Goal: Task Accomplishment & Management: Manage account settings

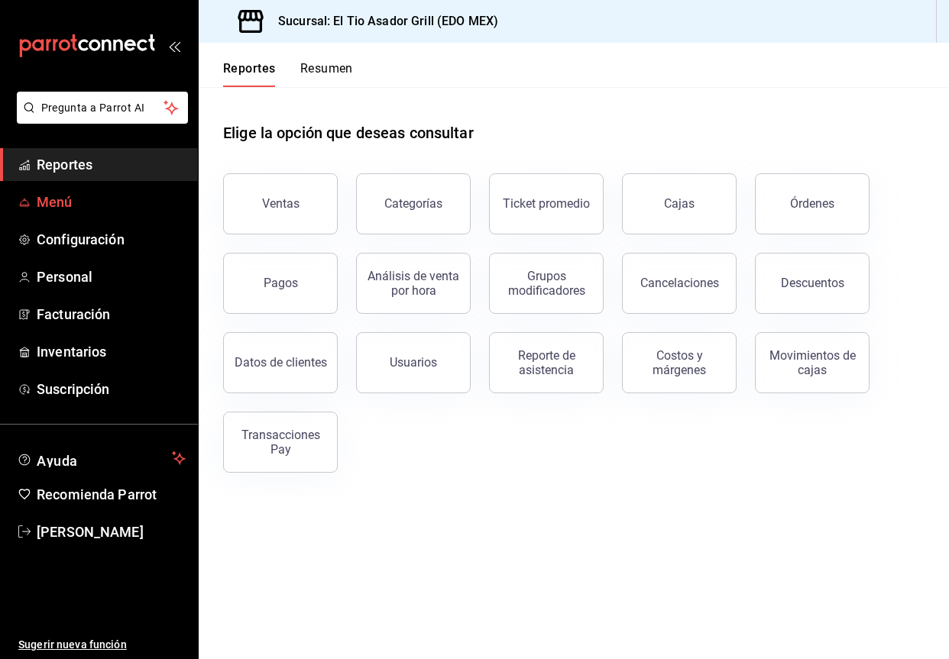
click at [77, 214] on link "Menú" at bounding box center [99, 202] width 198 height 33
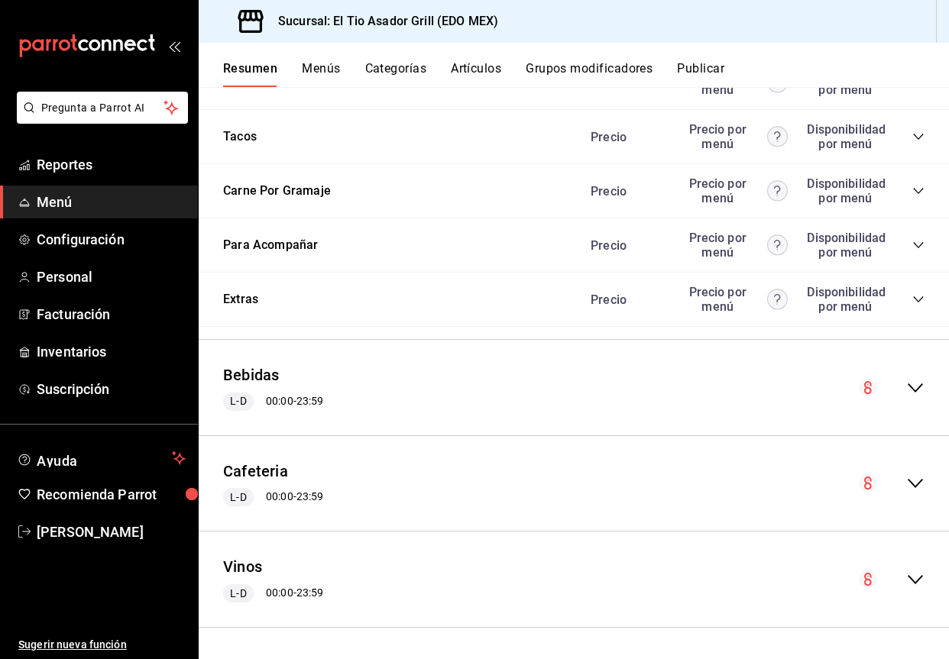
scroll to position [3014, 0]
click at [927, 481] on div "Cafeteria [PERSON_NAME] 00:00 - 23:59" at bounding box center [574, 485] width 750 height 71
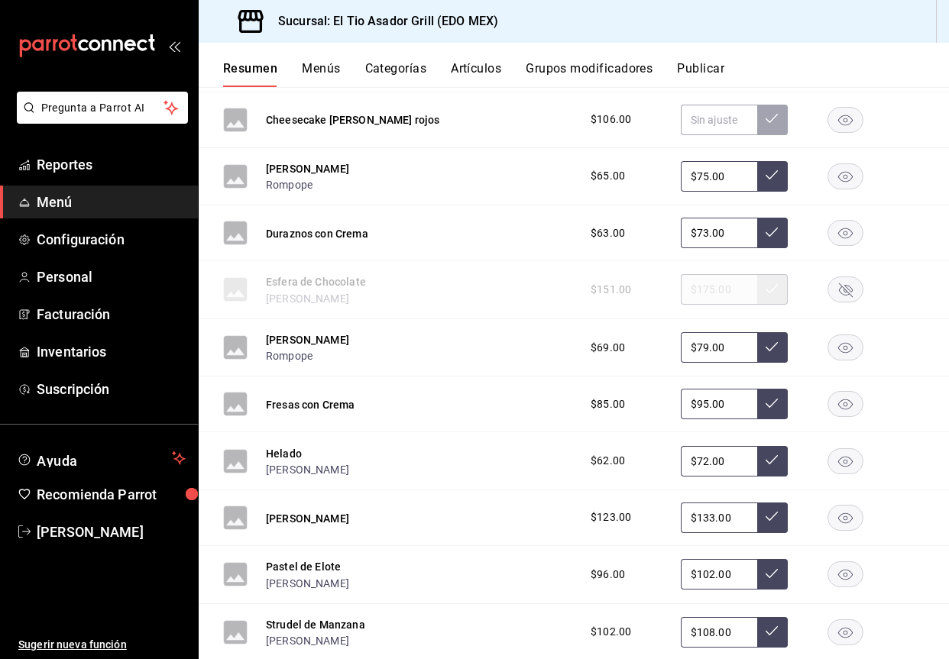
scroll to position [4582, 0]
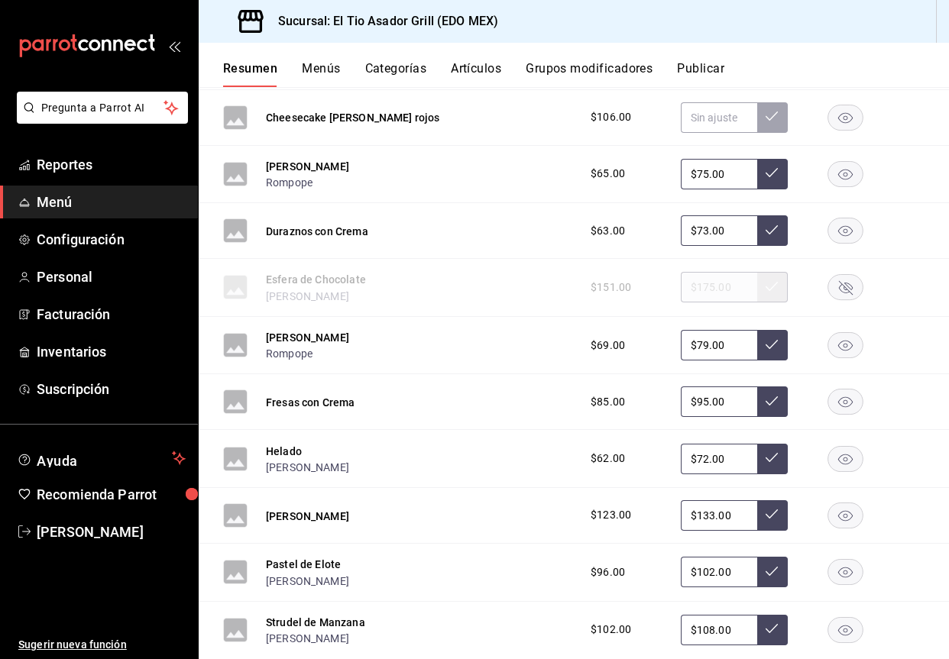
click at [853, 286] on rect "button" at bounding box center [845, 287] width 35 height 25
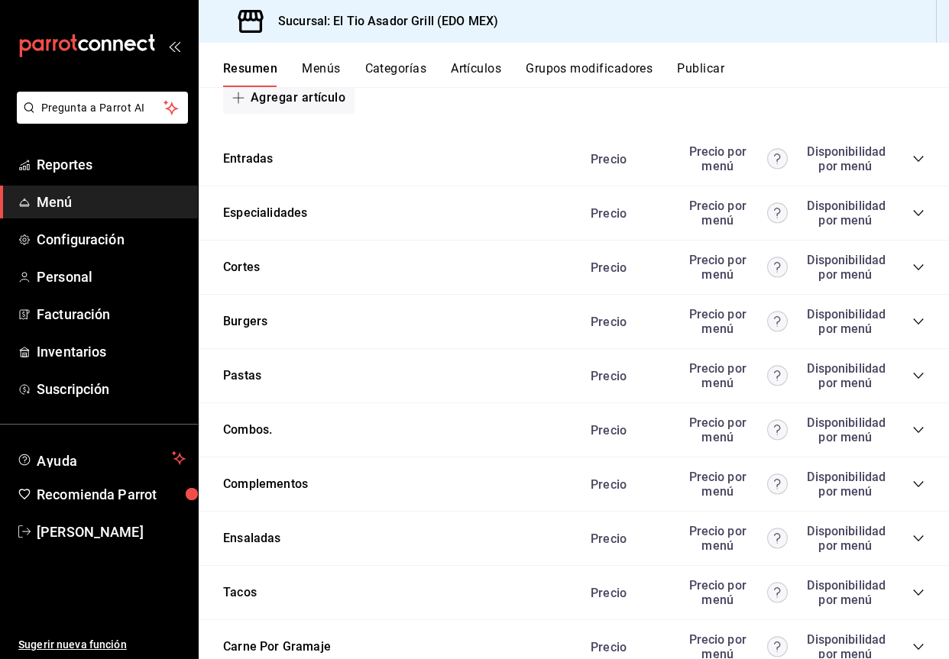
scroll to position [2512, 0]
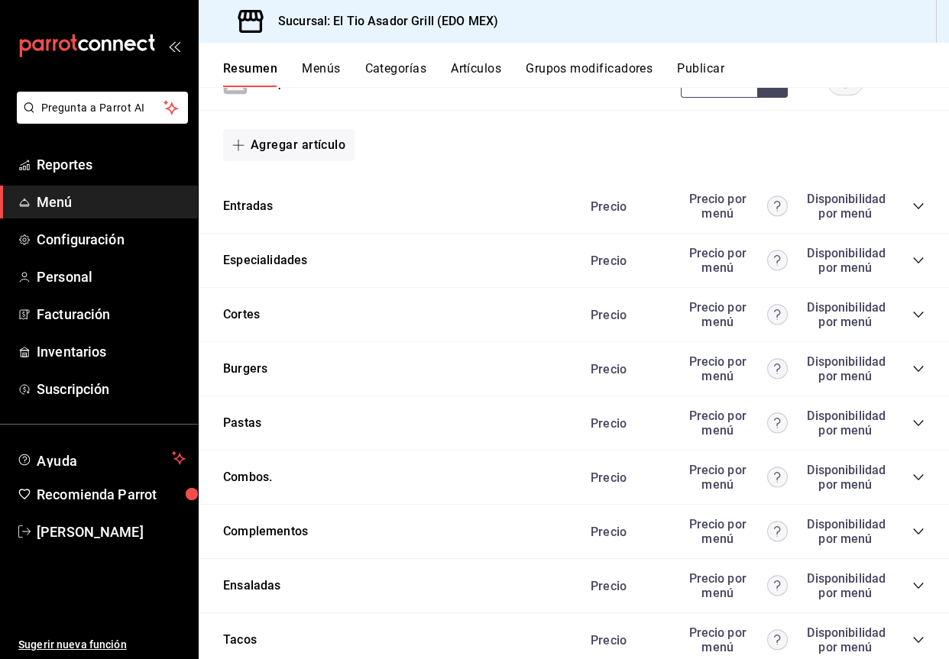
click at [609, 65] on button "Grupos modificadores" at bounding box center [589, 74] width 127 height 26
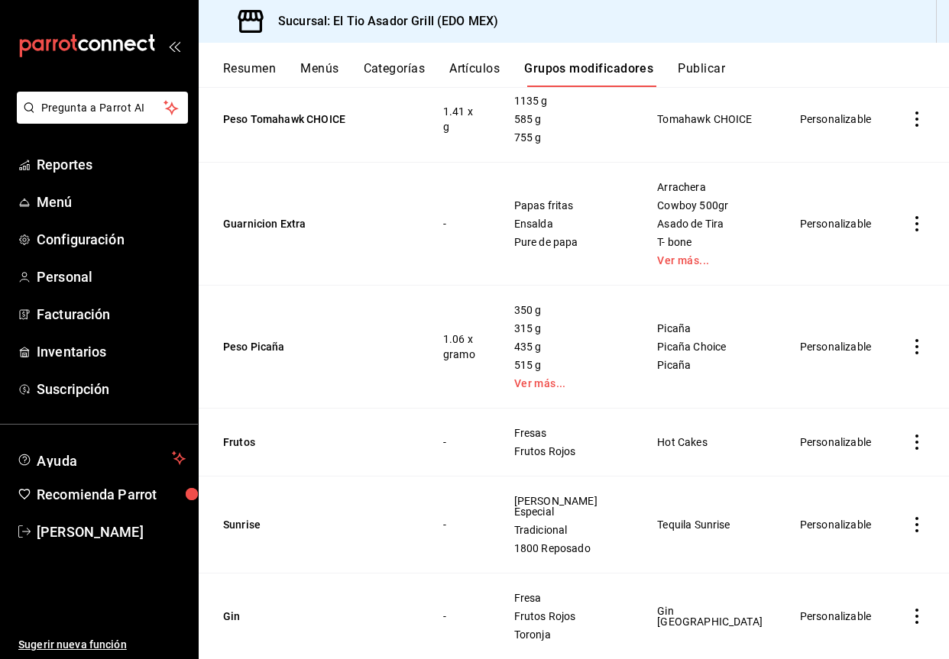
scroll to position [1281, 0]
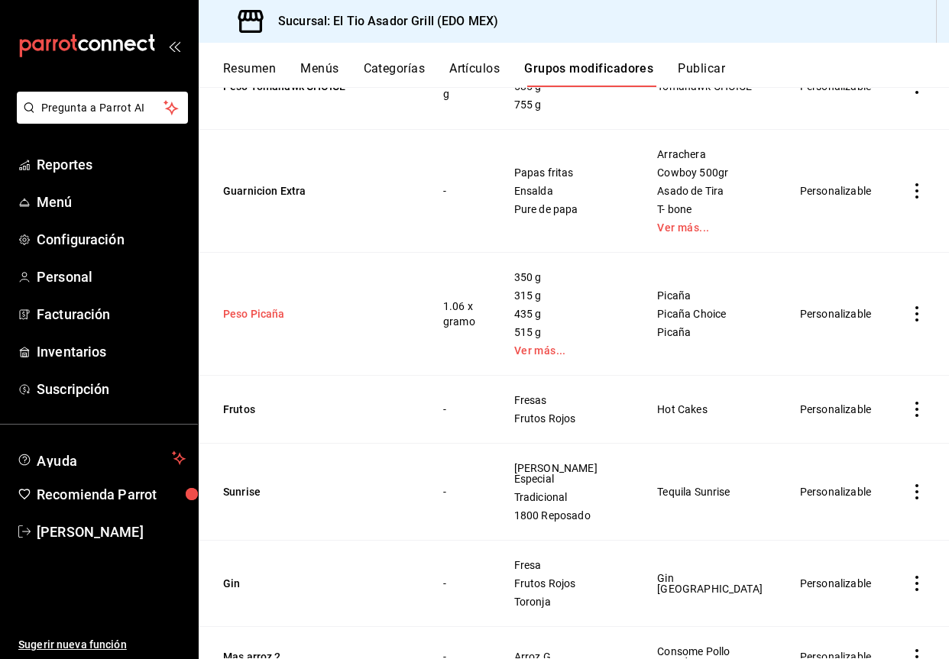
click at [269, 306] on button "Peso Picaña" at bounding box center [314, 313] width 183 height 15
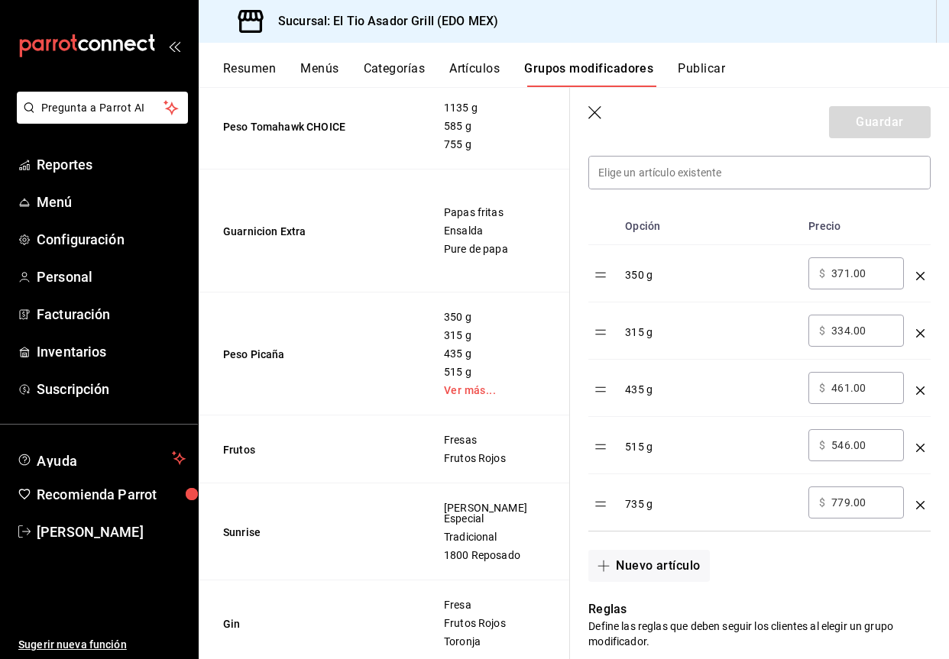
scroll to position [426, 0]
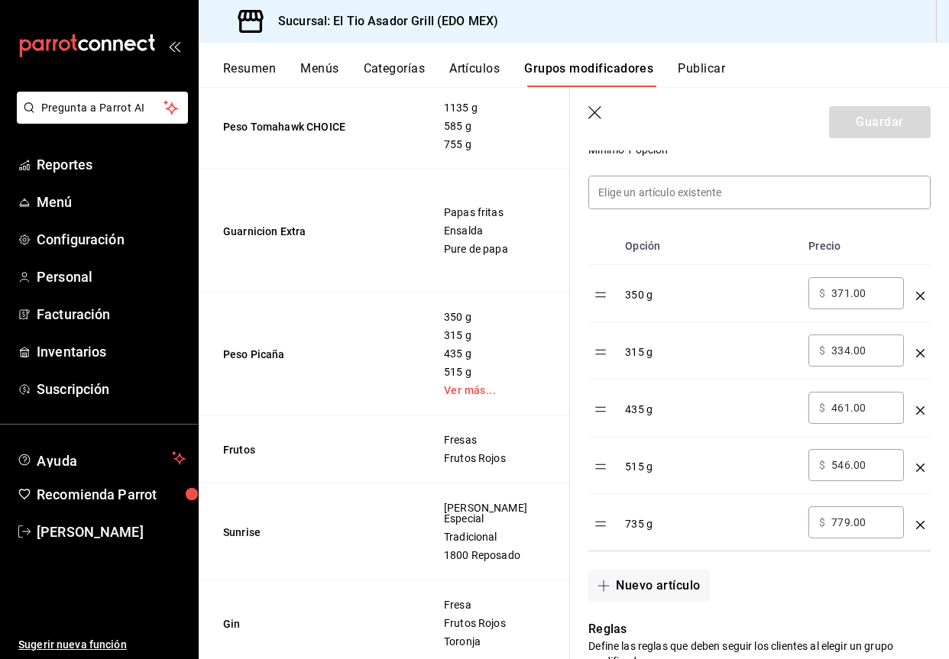
click at [918, 296] on icon "optionsTable" at bounding box center [920, 296] width 8 height 8
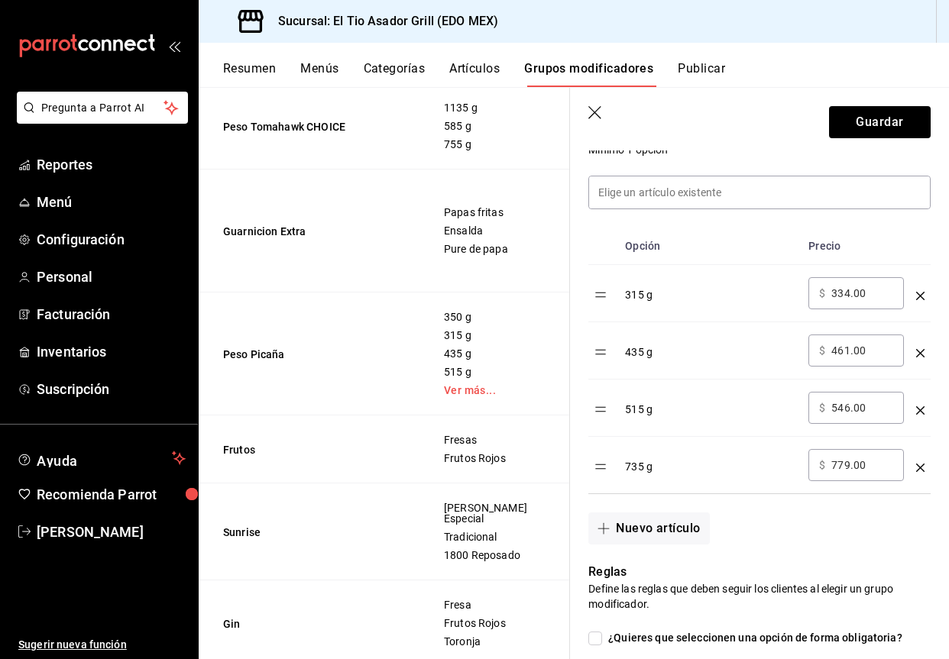
click at [917, 351] on icon "optionsTable" at bounding box center [920, 353] width 8 height 8
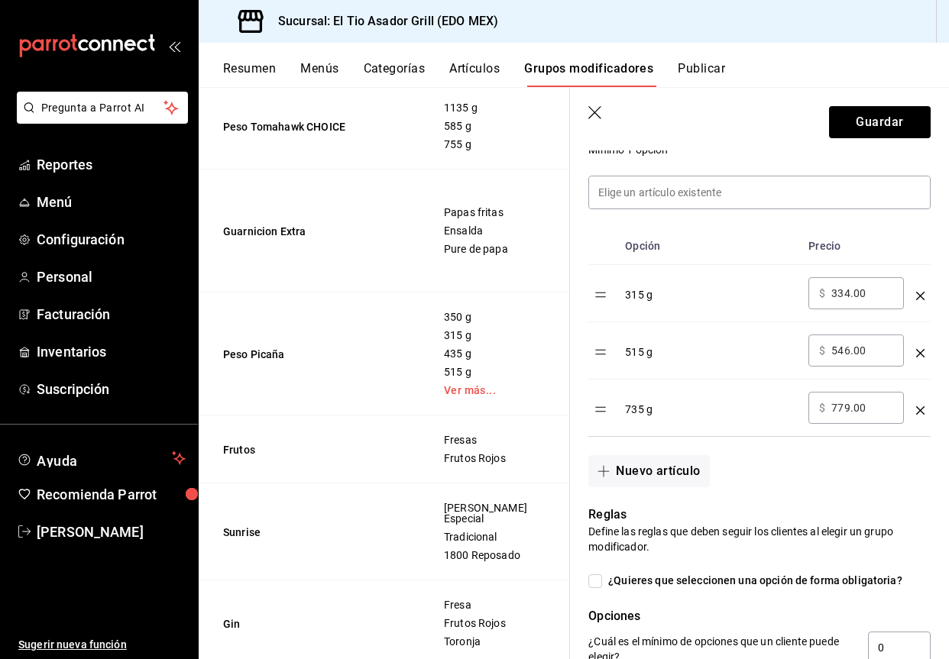
click at [917, 351] on icon "optionsTable" at bounding box center [920, 353] width 8 height 8
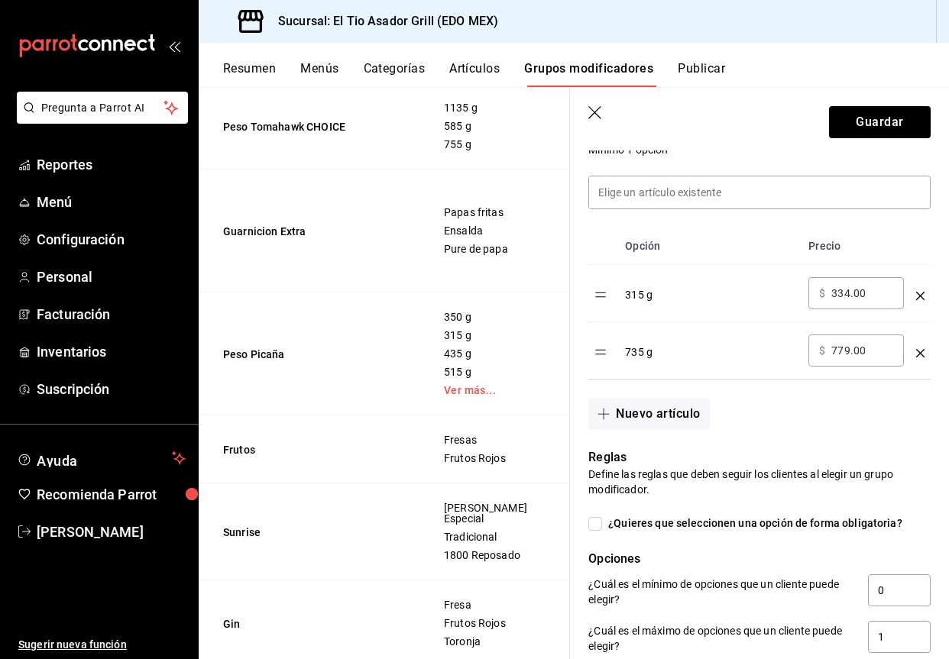
click at [914, 354] on td "optionsTable" at bounding box center [920, 350] width 21 height 57
click at [918, 354] on icon "optionsTable" at bounding box center [920, 353] width 8 height 8
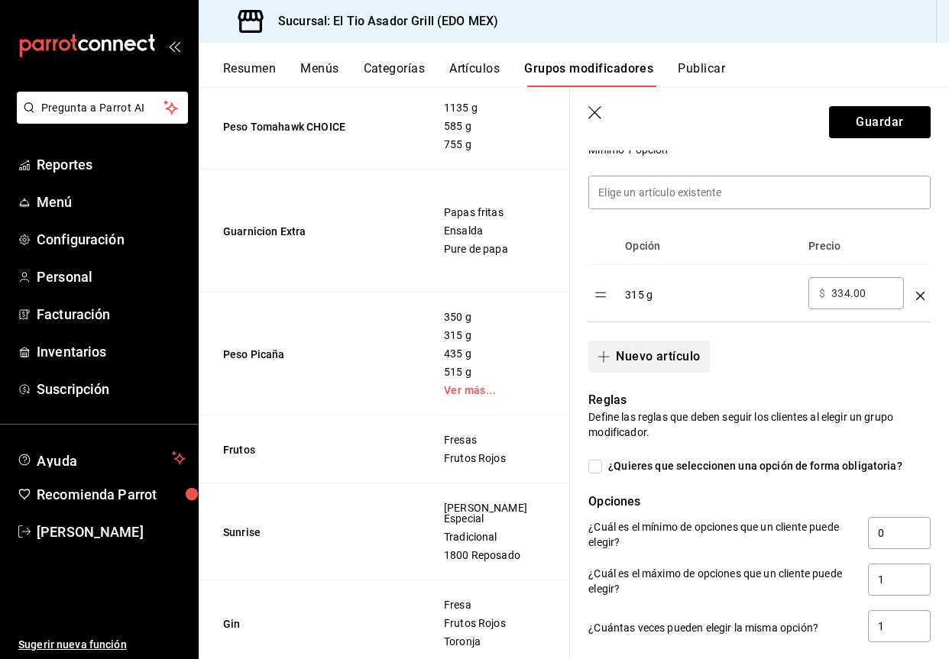
click at [677, 354] on button "Nuevo artículo" at bounding box center [648, 357] width 121 height 32
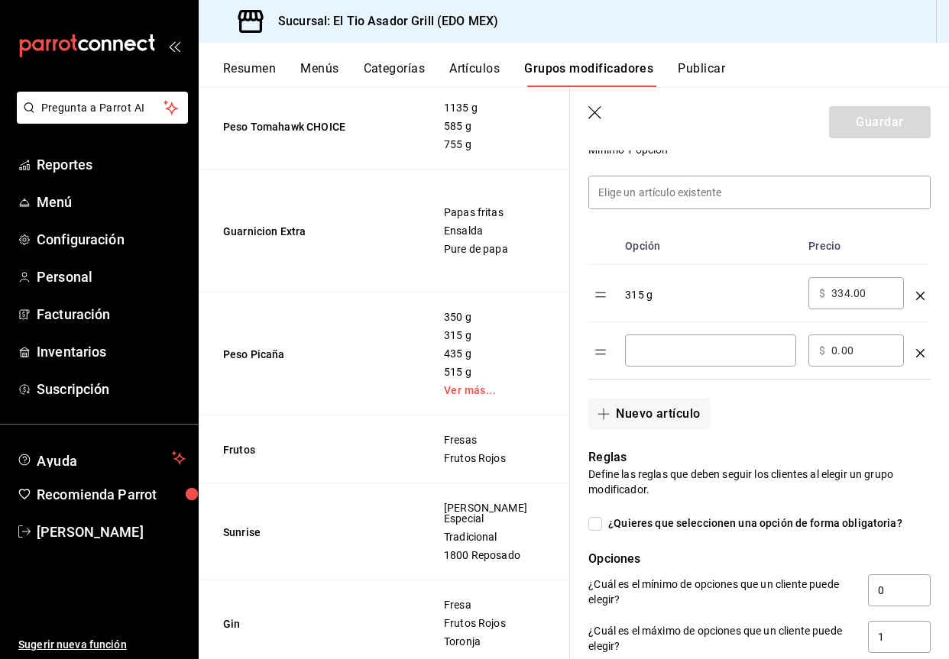
click at [662, 350] on input "optionsTable" at bounding box center [711, 350] width 150 height 15
type input "280 g"
click at [662, 350] on input "280 g" at bounding box center [711, 350] width 150 height 15
click at [833, 354] on input "0.00" at bounding box center [862, 350] width 62 height 15
type input "9.00"
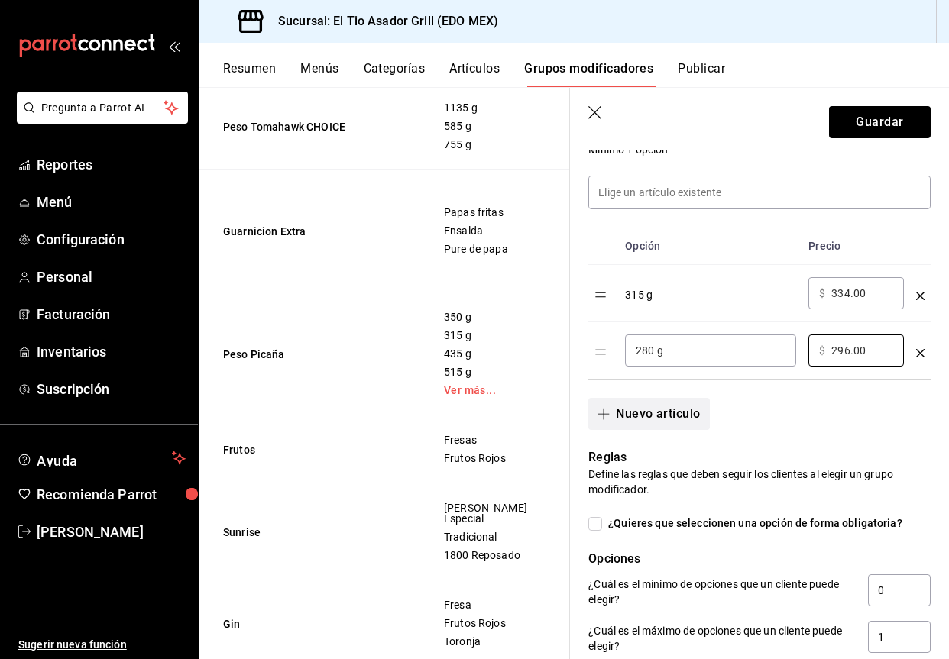
type input "296.00"
click at [678, 403] on button "Nuevo artículo" at bounding box center [648, 414] width 121 height 32
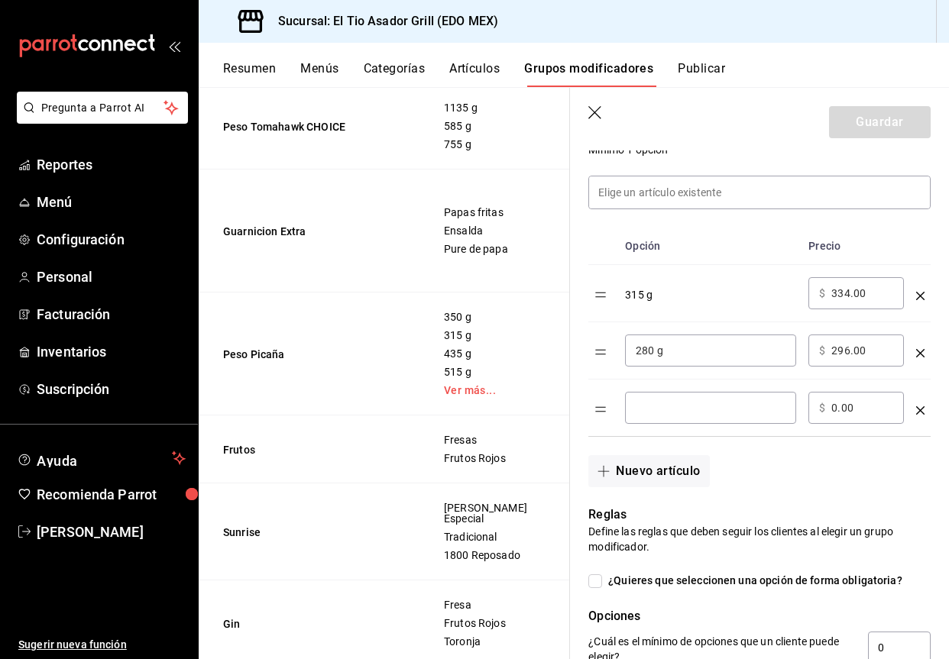
click at [667, 413] on input "optionsTable" at bounding box center [711, 407] width 150 height 15
type input "330 g"
type input "350.00"
click at [672, 459] on button "Nuevo artículo" at bounding box center [648, 471] width 121 height 32
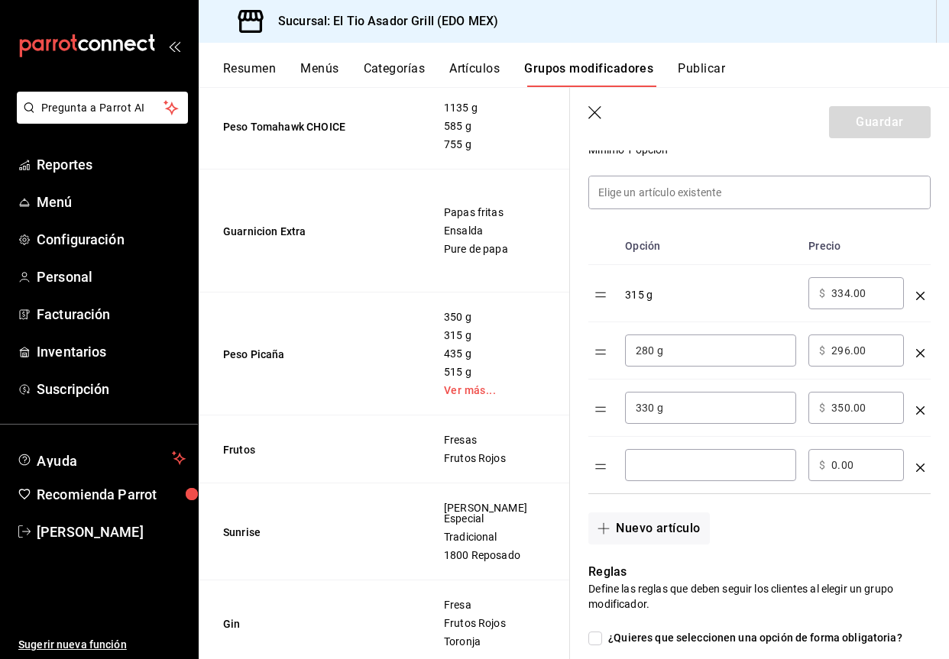
click at [668, 470] on input "optionsTable" at bounding box center [711, 465] width 150 height 15
type input "525 g"
type input "556.00"
click at [670, 528] on button "Nuevo artículo" at bounding box center [648, 529] width 121 height 32
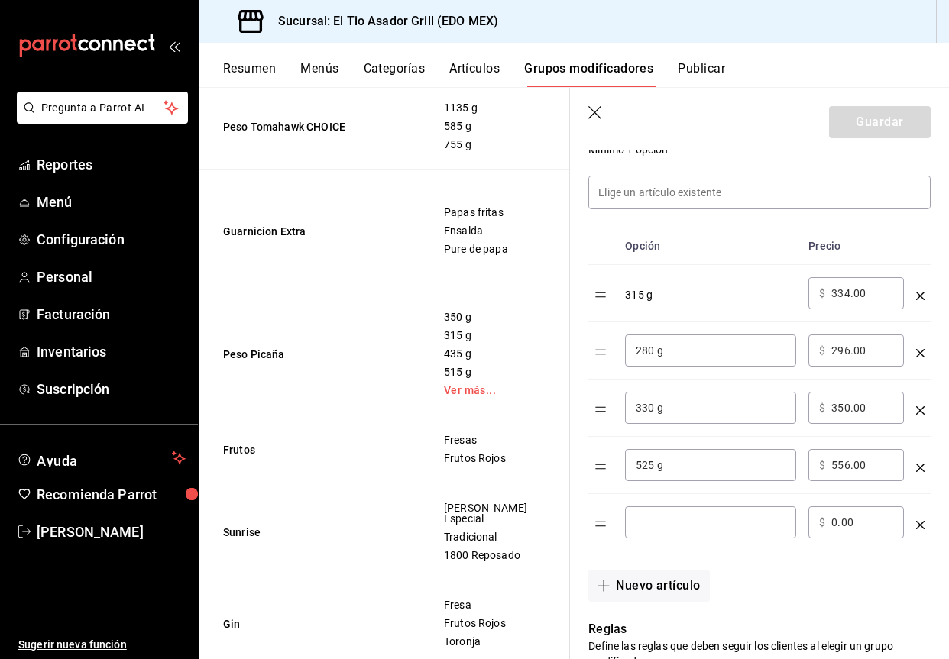
click at [695, 529] on input "optionsTable" at bounding box center [711, 522] width 150 height 15
type input "700 g"
type input "742.00"
click at [668, 589] on button "Nuevo artículo" at bounding box center [648, 586] width 121 height 32
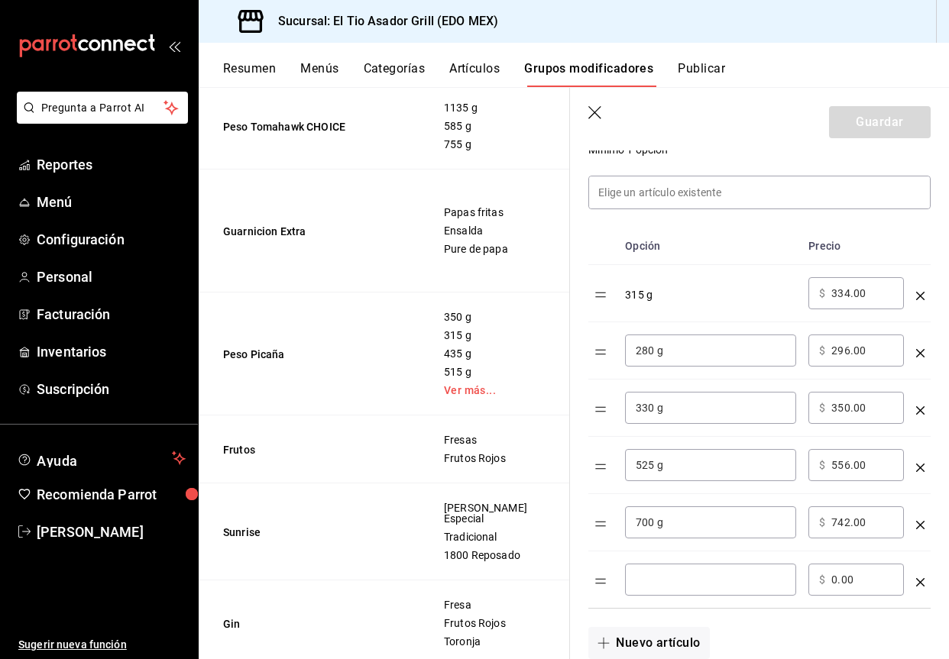
click at [688, 588] on div "​" at bounding box center [710, 580] width 171 height 32
type input "800 g"
type input "848.00"
click at [849, 126] on button "Guardar" at bounding box center [880, 122] width 102 height 32
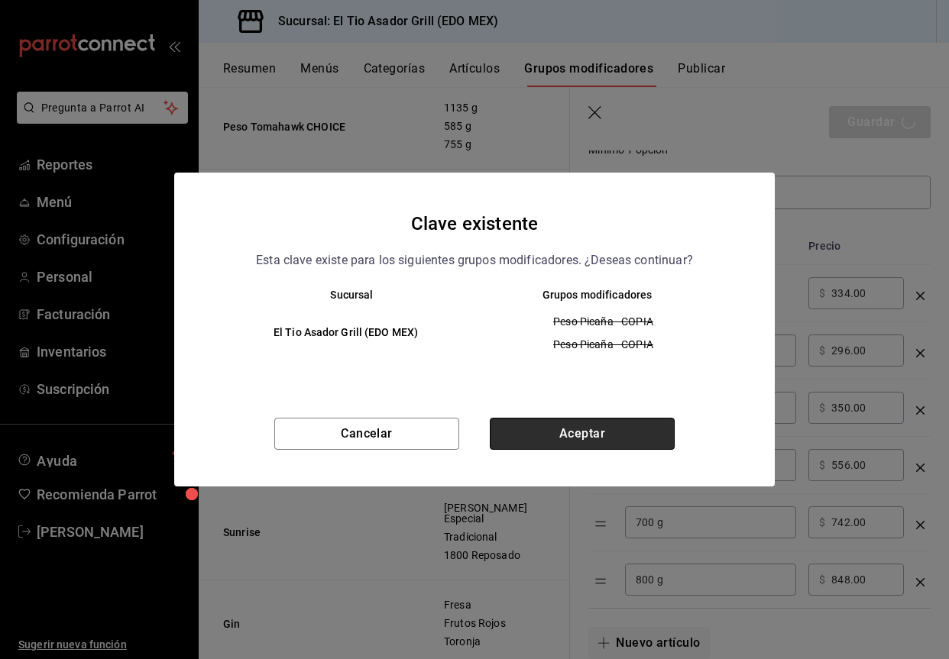
click at [613, 429] on button "Aceptar" at bounding box center [582, 434] width 185 height 32
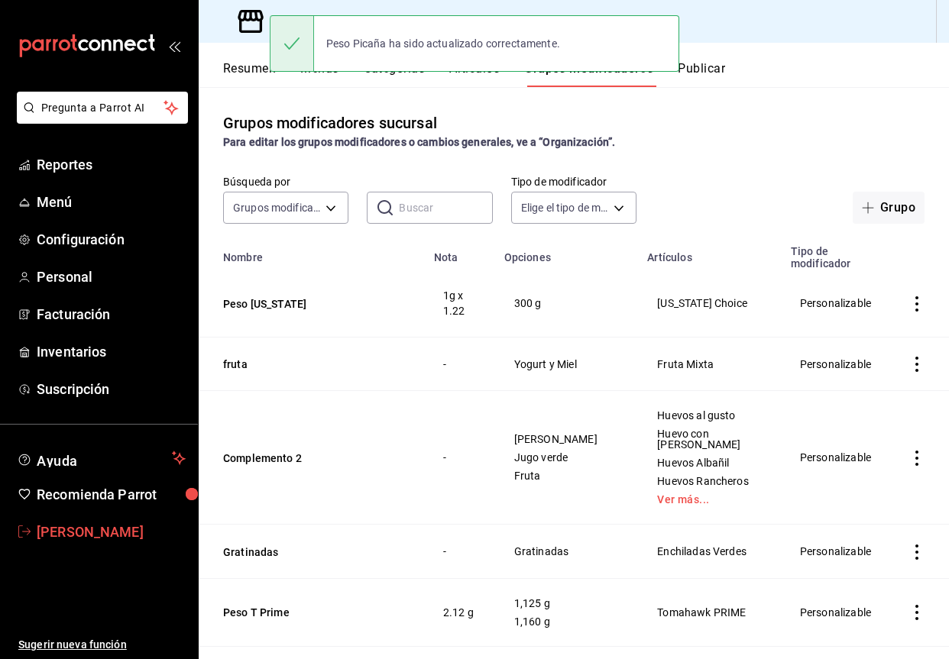
click at [73, 530] on span "[PERSON_NAME]" at bounding box center [111, 532] width 149 height 21
